Goal: Information Seeking & Learning: Learn about a topic

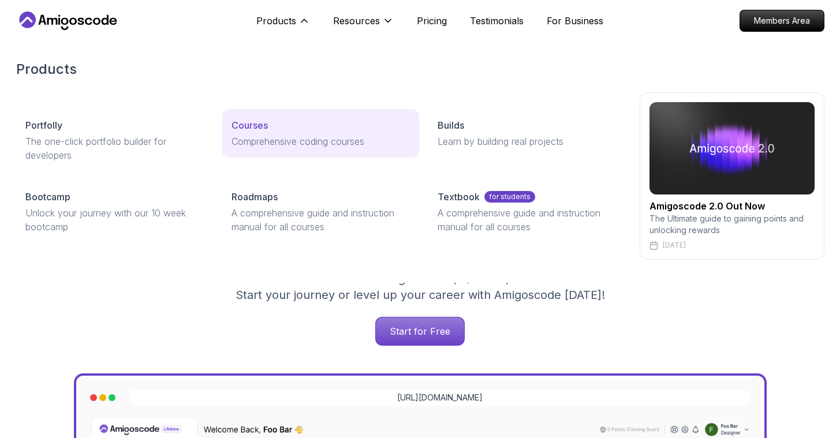
click at [263, 127] on p "Courses" at bounding box center [249, 125] width 36 height 14
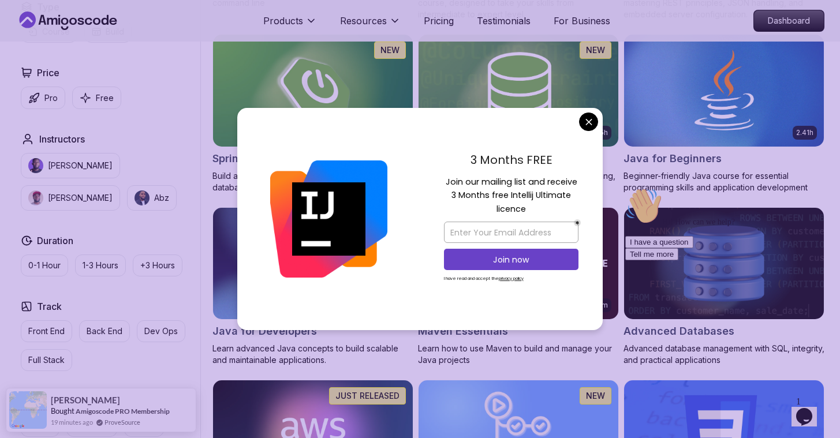
scroll to position [408, 0]
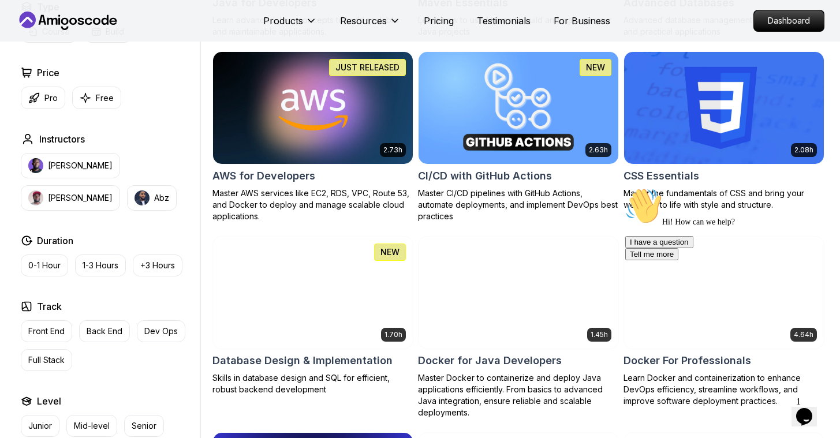
scroll to position [867, 0]
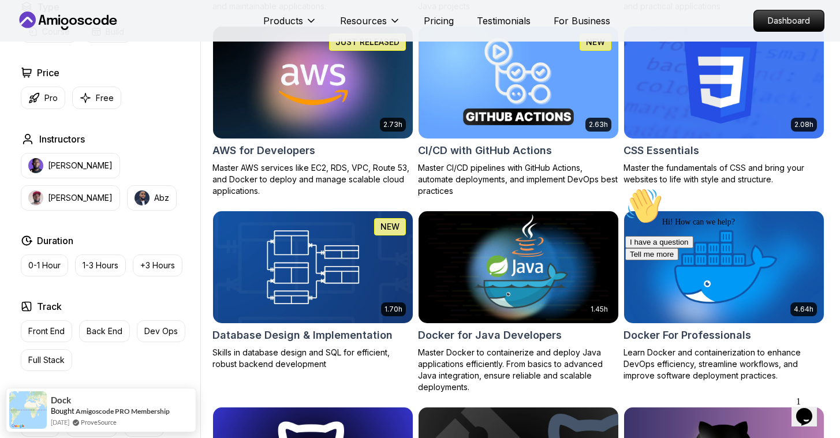
click at [515, 240] on img at bounding box center [518, 266] width 210 height 117
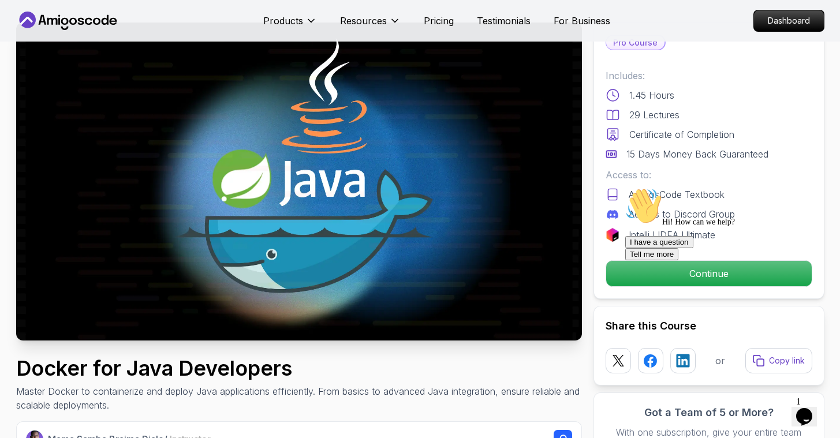
scroll to position [76, 0]
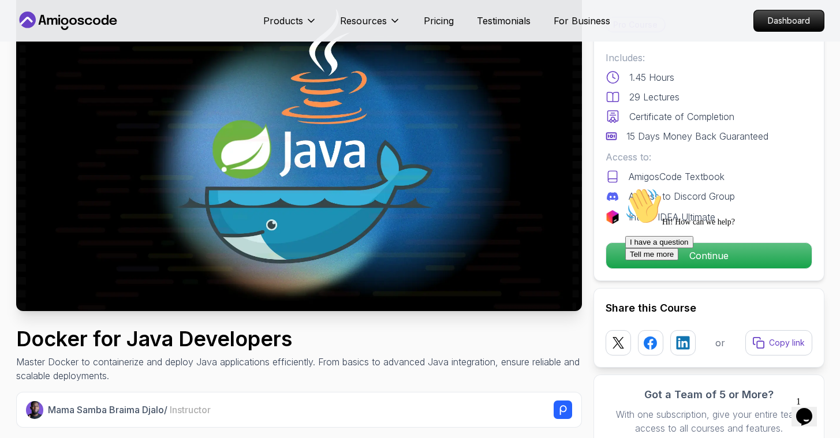
click at [646, 256] on div "Hi! How can we help? I have a question Tell me more" at bounding box center [729, 224] width 208 height 73
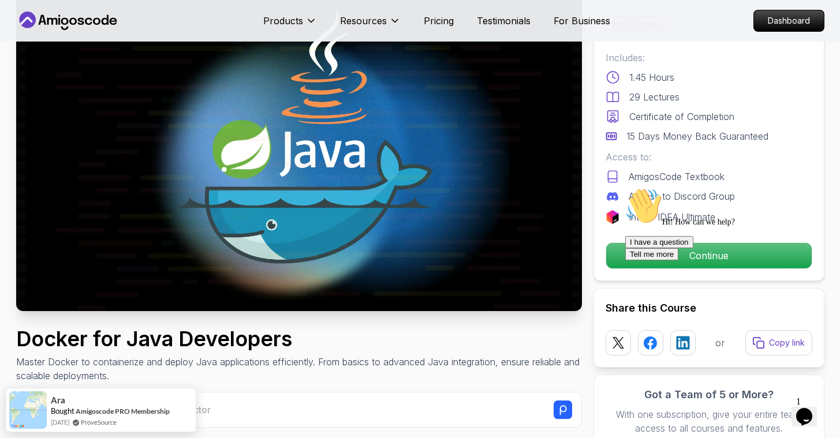
click at [661, 260] on div "Hi! How can we help? I have a question Tell me more" at bounding box center [729, 224] width 208 height 73
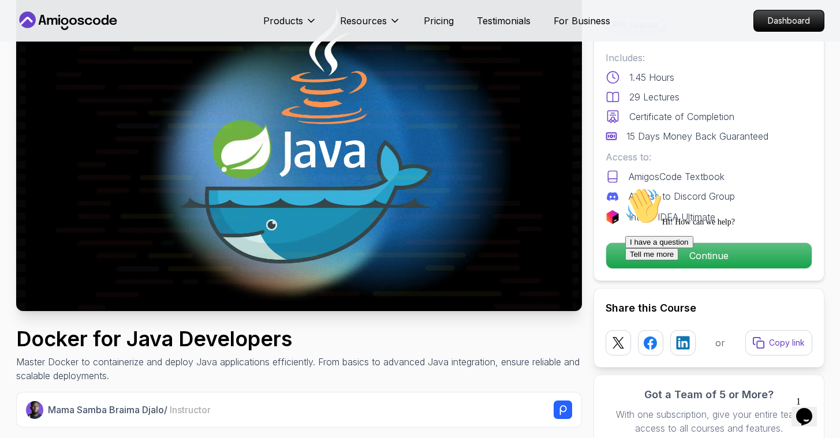
scroll to position [81, 0]
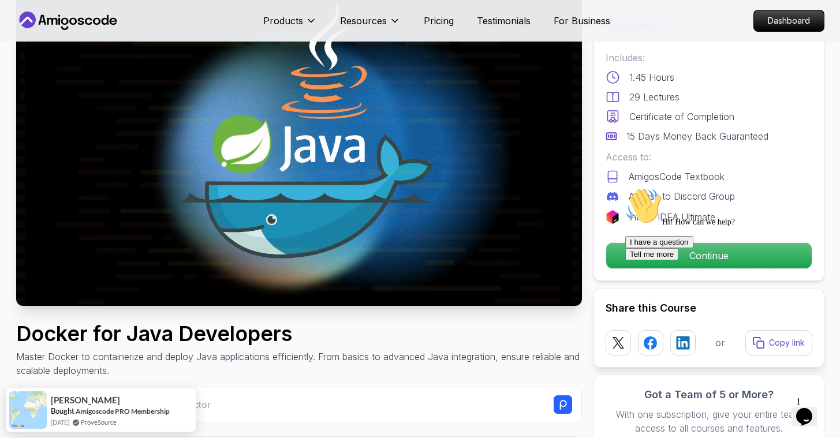
click at [680, 260] on div "Hi! How can we help? I have a question Tell me more" at bounding box center [729, 224] width 208 height 73
click at [750, 255] on div "Hi! How can we help? I have a question Tell me more" at bounding box center [729, 224] width 208 height 73
click at [625, 188] on icon "Chat attention grabber" at bounding box center [625, 188] width 0 height 0
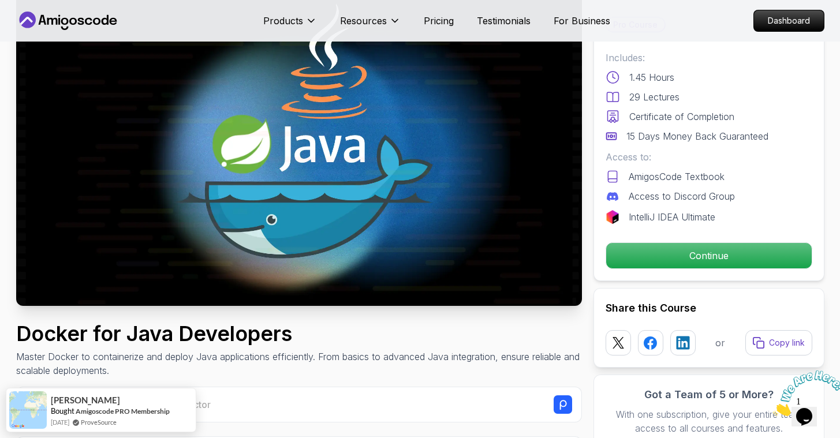
click at [817, 408] on img at bounding box center [809, 394] width 72 height 46
click at [809, 412] on div "Close Chat This icon closes the chat window." at bounding box center [802, 419] width 14 height 14
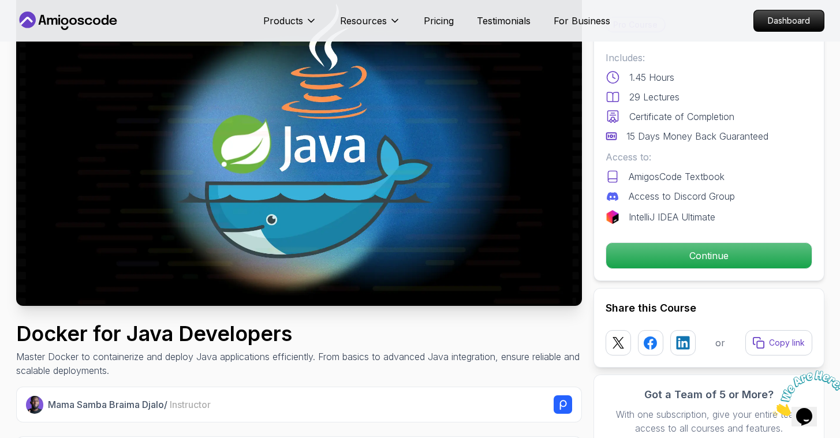
click at [773, 408] on icon "Close" at bounding box center [773, 413] width 0 height 10
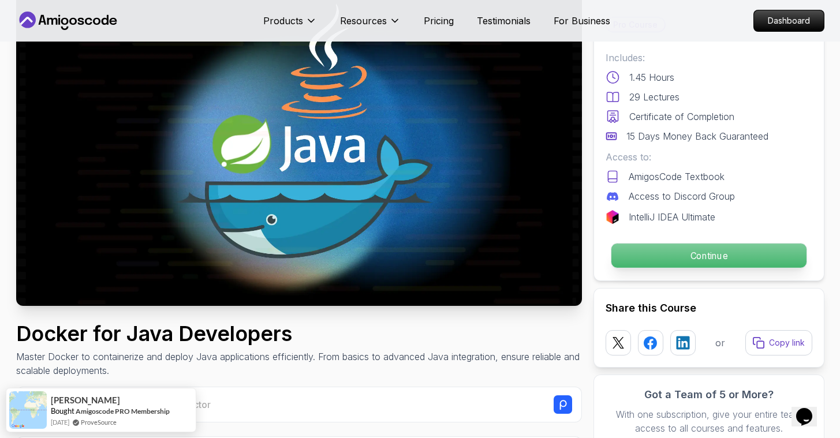
click at [650, 255] on p "Continue" at bounding box center [708, 256] width 195 height 24
